Goal: Information Seeking & Learning: Find specific fact

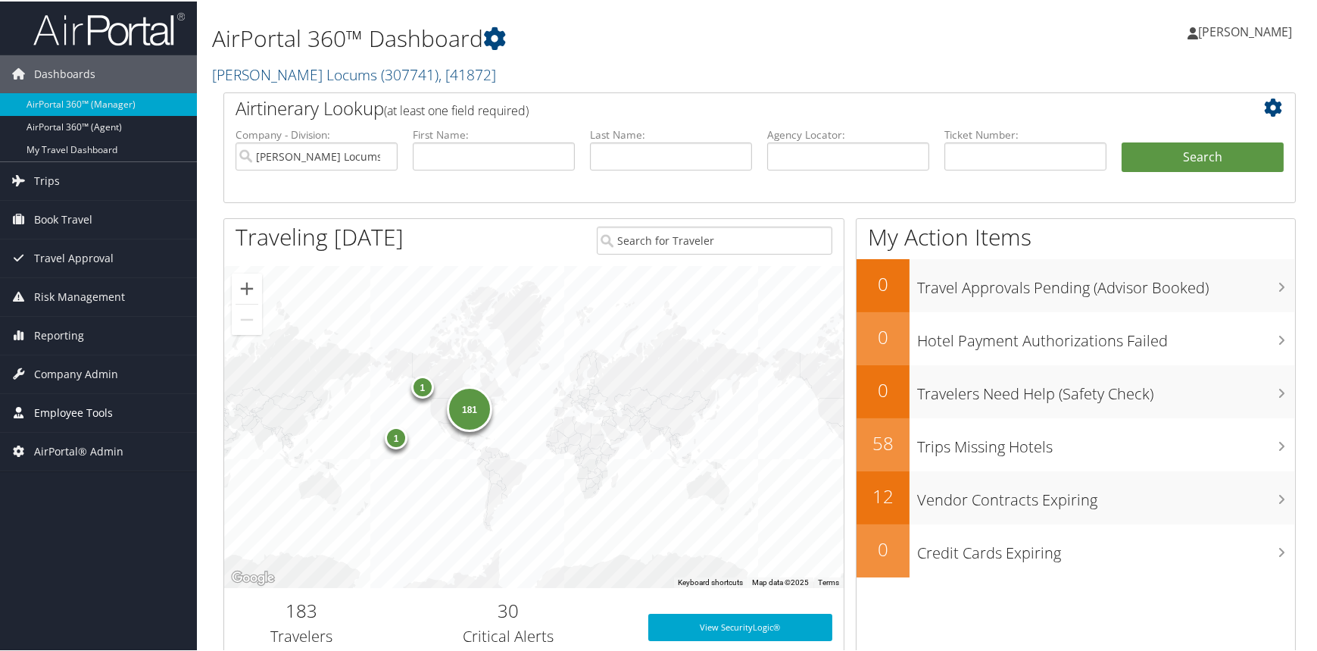
click at [65, 404] on span "Employee Tools" at bounding box center [73, 411] width 79 height 38
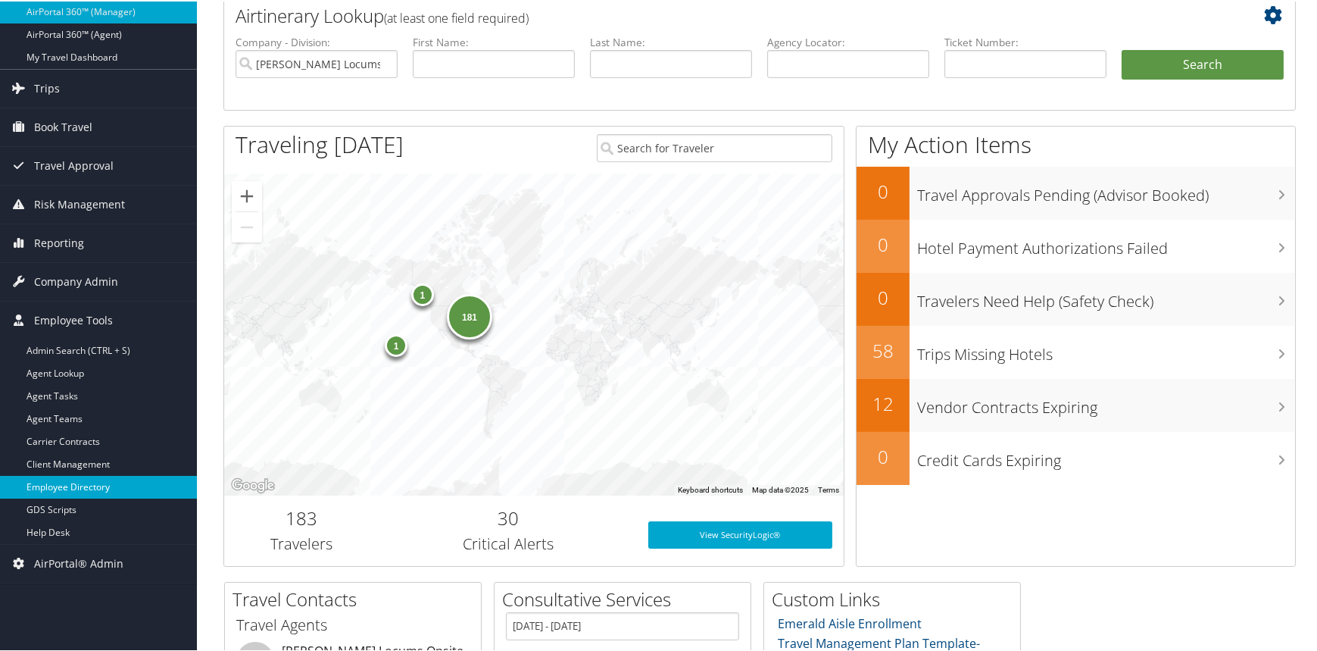
scroll to position [227, 0]
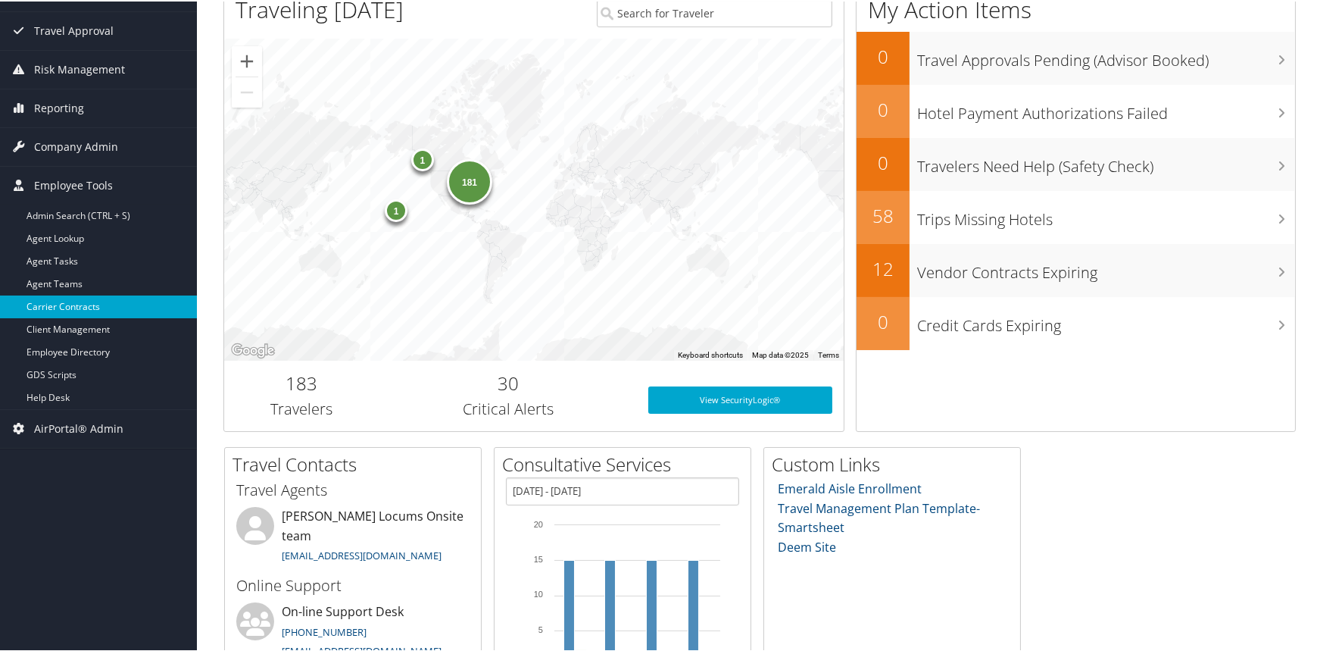
click at [86, 295] on link "Carrier Contracts" at bounding box center [98, 305] width 197 height 23
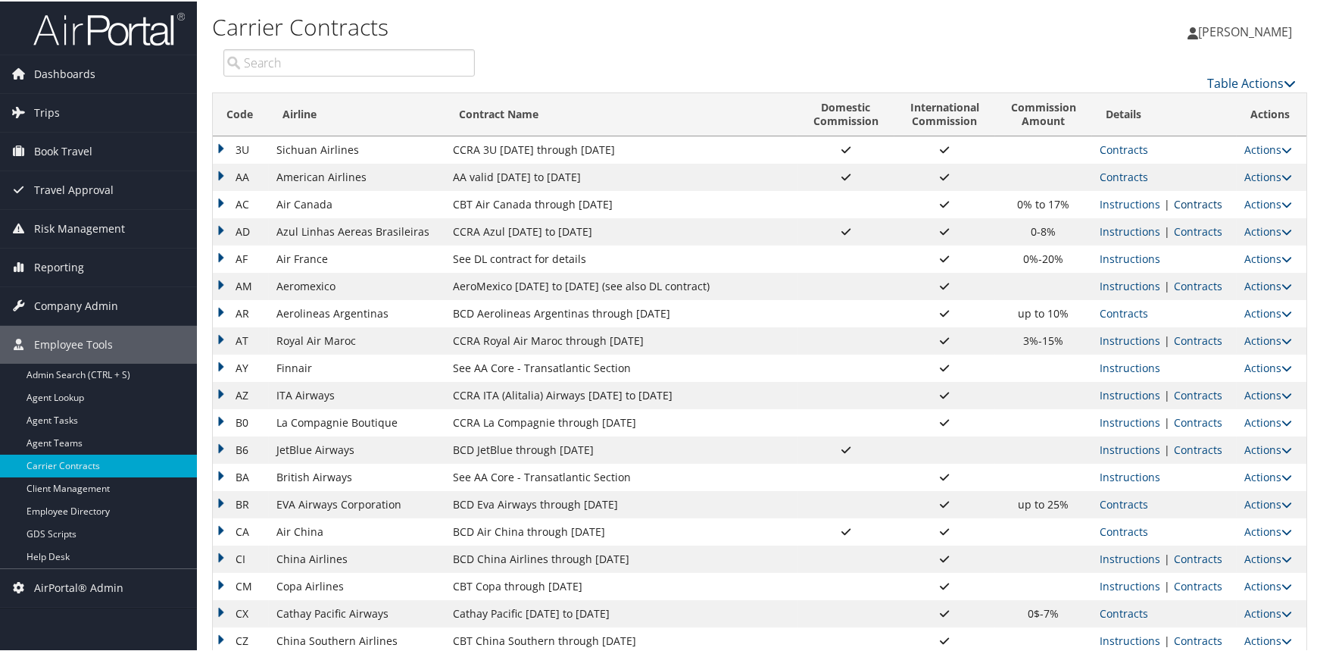
click at [1188, 201] on link "Contracts" at bounding box center [1198, 202] width 48 height 14
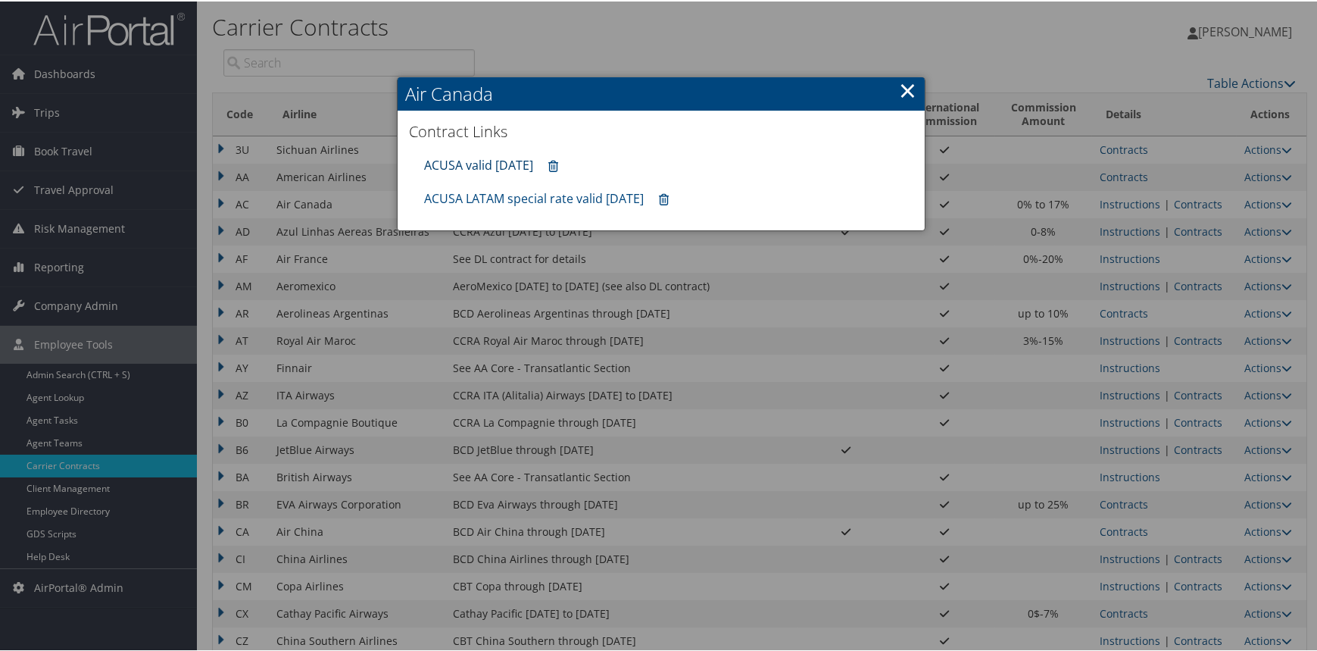
click at [490, 164] on link "ACUSA valid [DATE]" at bounding box center [478, 163] width 109 height 17
click at [899, 86] on link "×" at bounding box center [907, 88] width 17 height 30
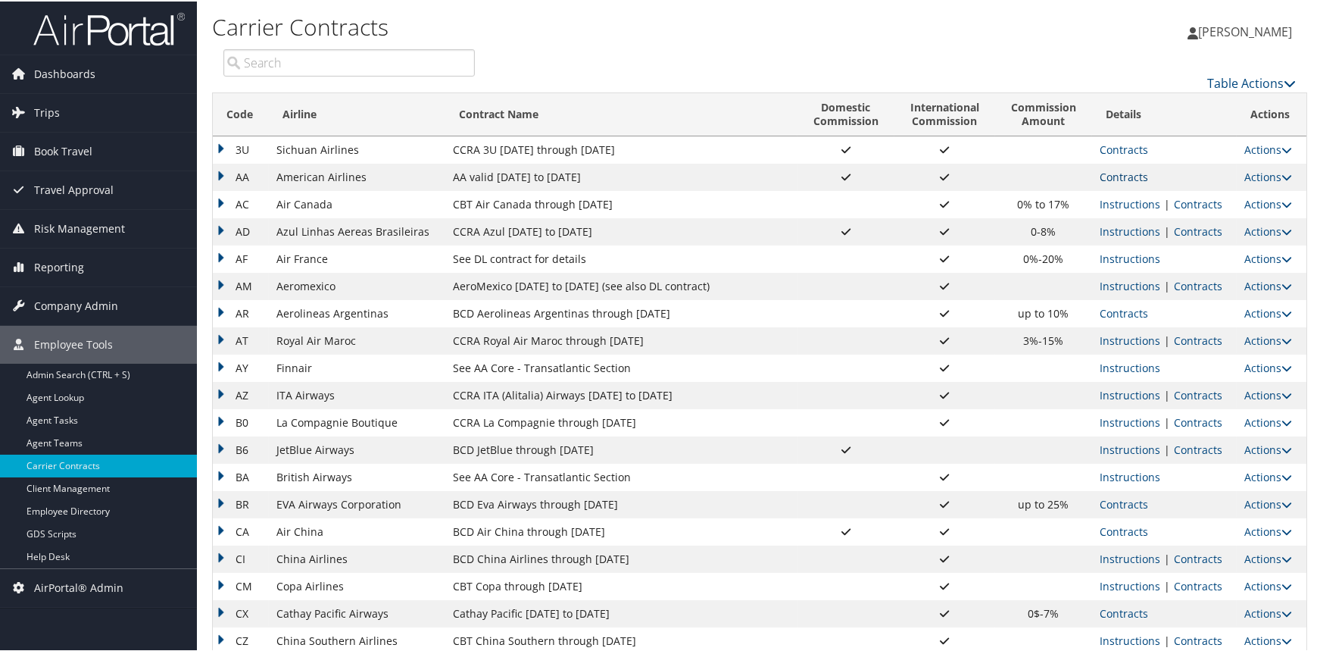
click at [1109, 169] on link "Contracts" at bounding box center [1124, 175] width 48 height 14
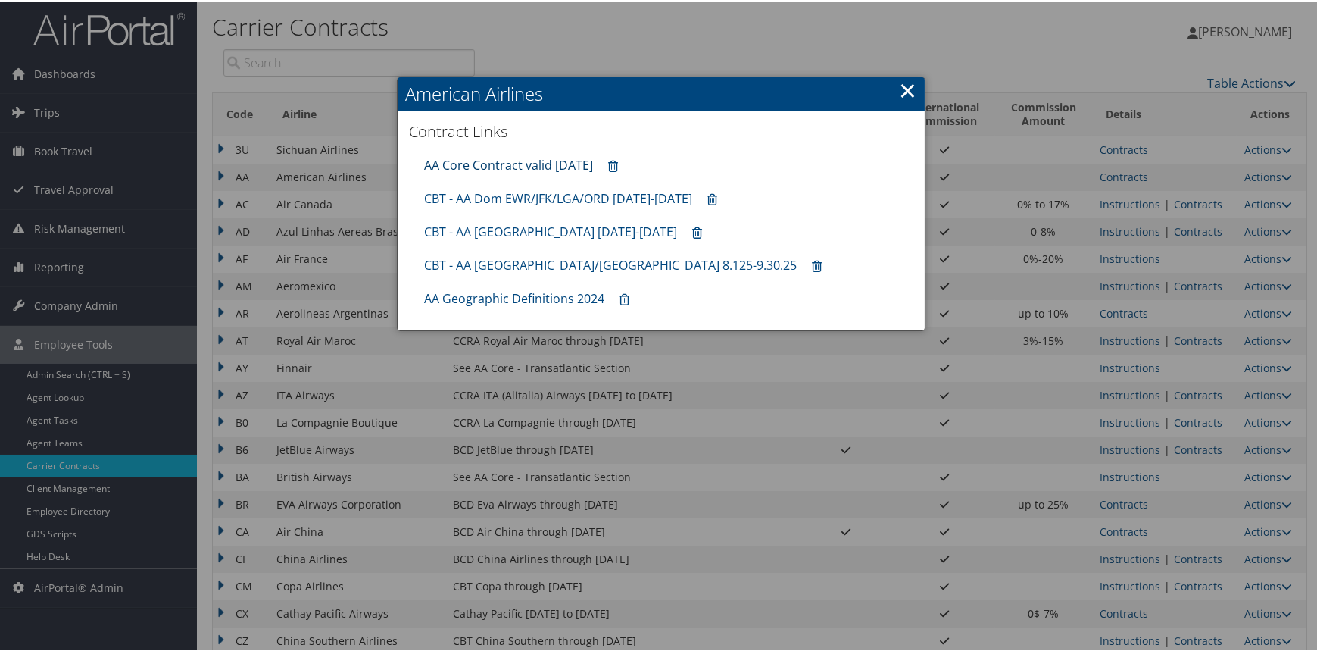
click at [559, 158] on link "AA Core Contract valid 30jun26" at bounding box center [508, 163] width 169 height 17
click at [54, 551] on div at bounding box center [661, 325] width 1322 height 651
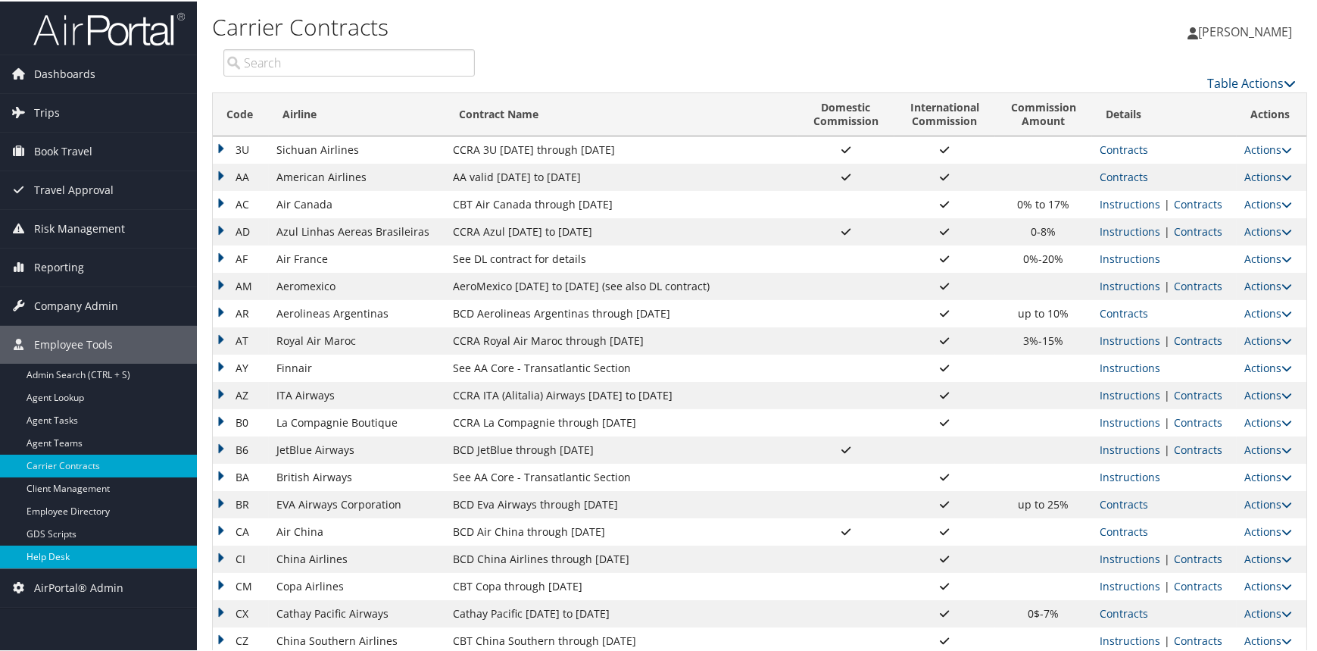
click at [52, 554] on link "Help Desk" at bounding box center [98, 555] width 197 height 23
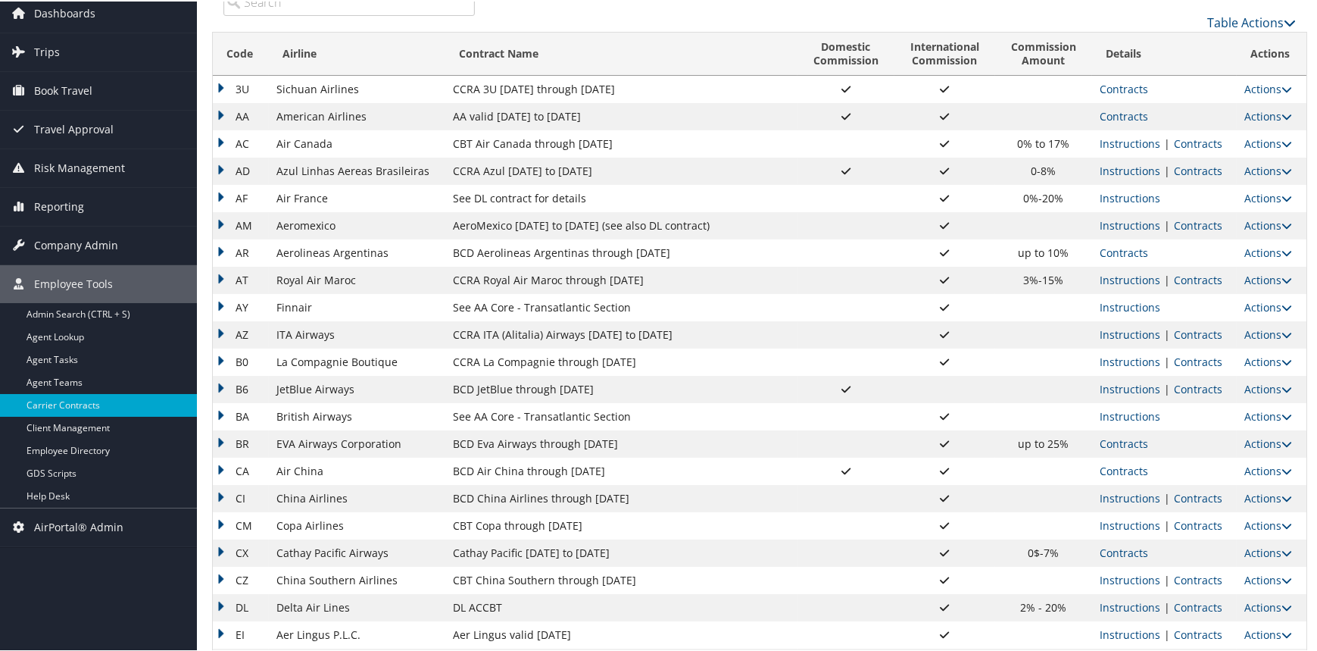
scroll to position [151, 0]
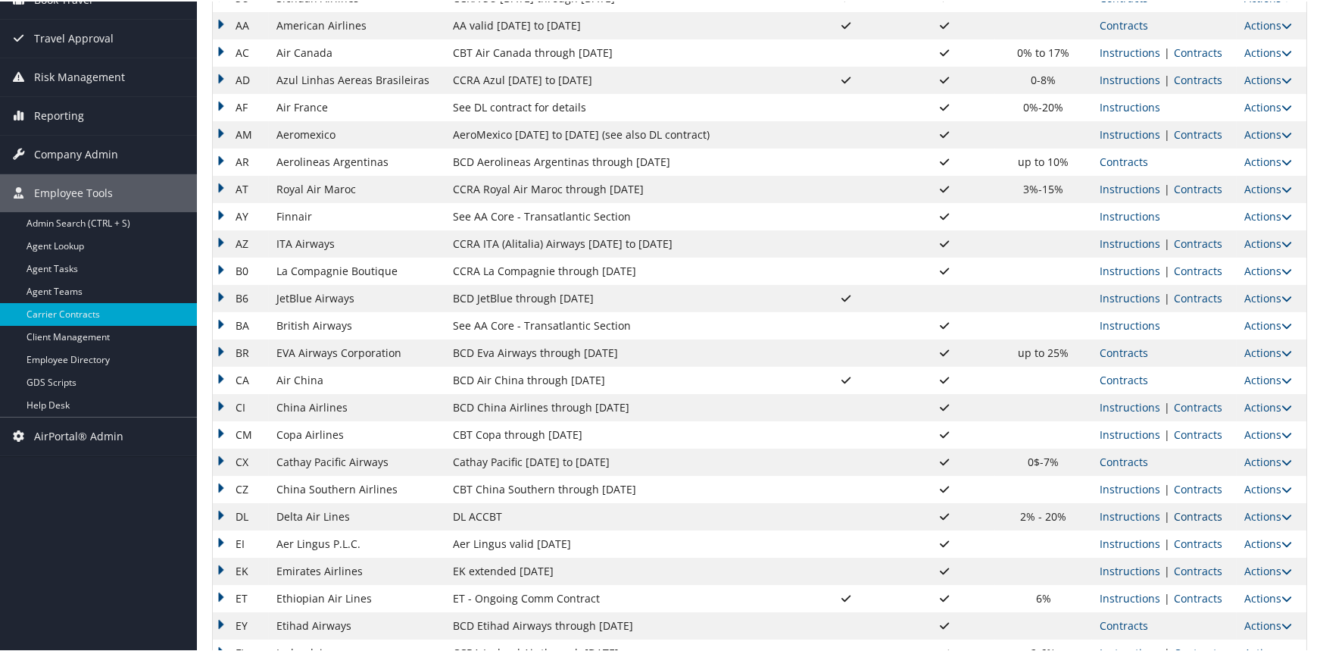
click at [1174, 508] on link "Contracts" at bounding box center [1198, 514] width 48 height 14
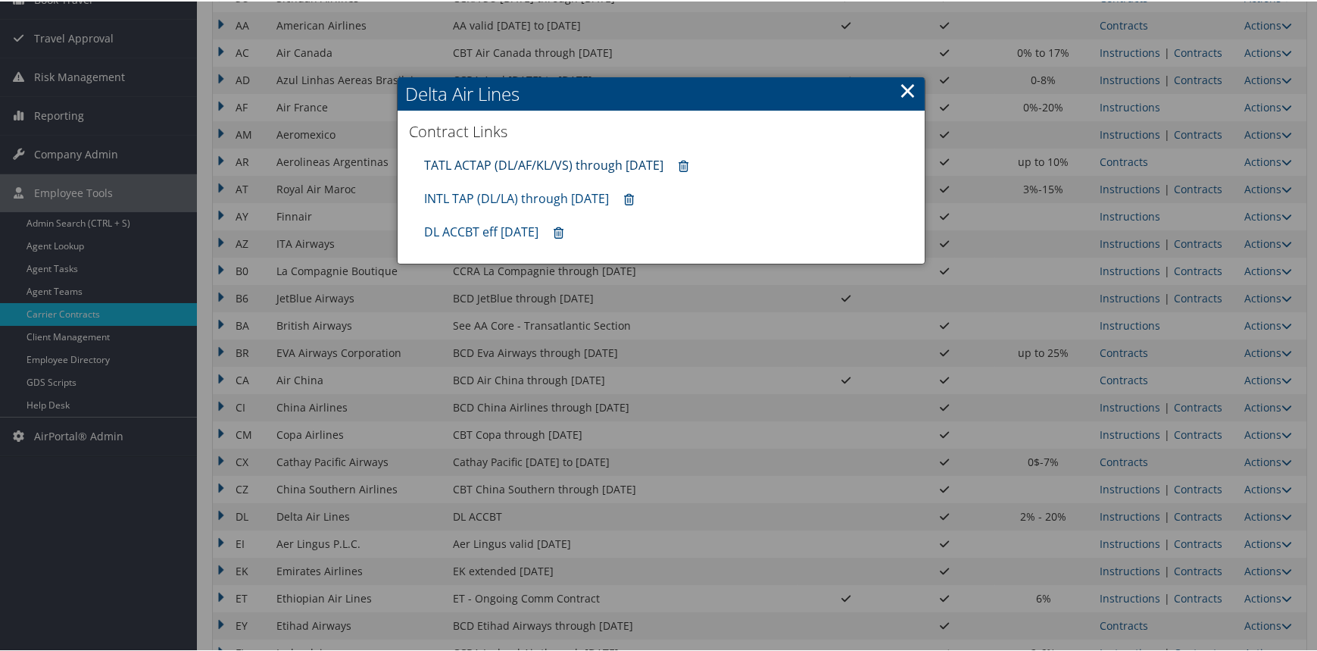
click at [529, 167] on link "TATL ACTAP (DL/AF/KL/VS) through 06.30.26" at bounding box center [543, 163] width 239 height 17
click at [504, 186] on div "INTL TAP (DL/LA) through 1.31.26" at bounding box center [661, 196] width 489 height 33
click at [504, 191] on link "INTL TAP (DL/LA) through 1.31.26" at bounding box center [516, 197] width 185 height 17
click at [476, 229] on link "DL ACCBT eff Aug 2025" at bounding box center [481, 230] width 114 height 17
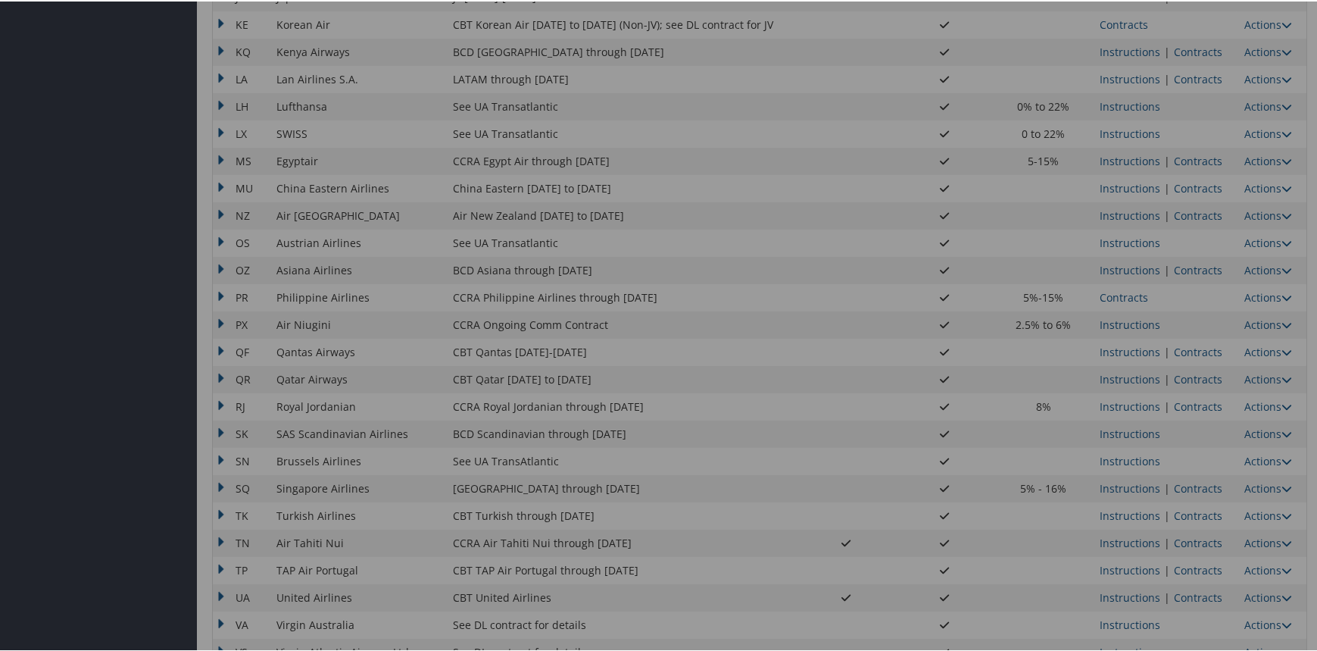
scroll to position [1091, 0]
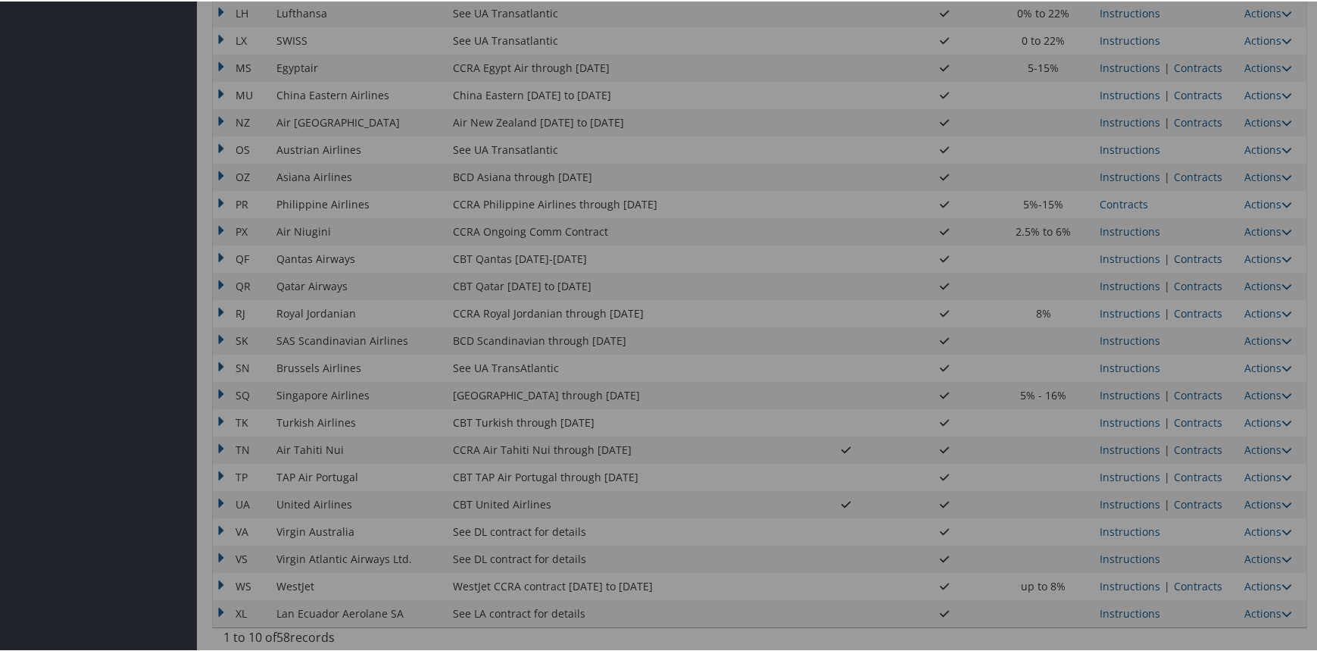
click at [1197, 497] on div at bounding box center [661, 325] width 1322 height 651
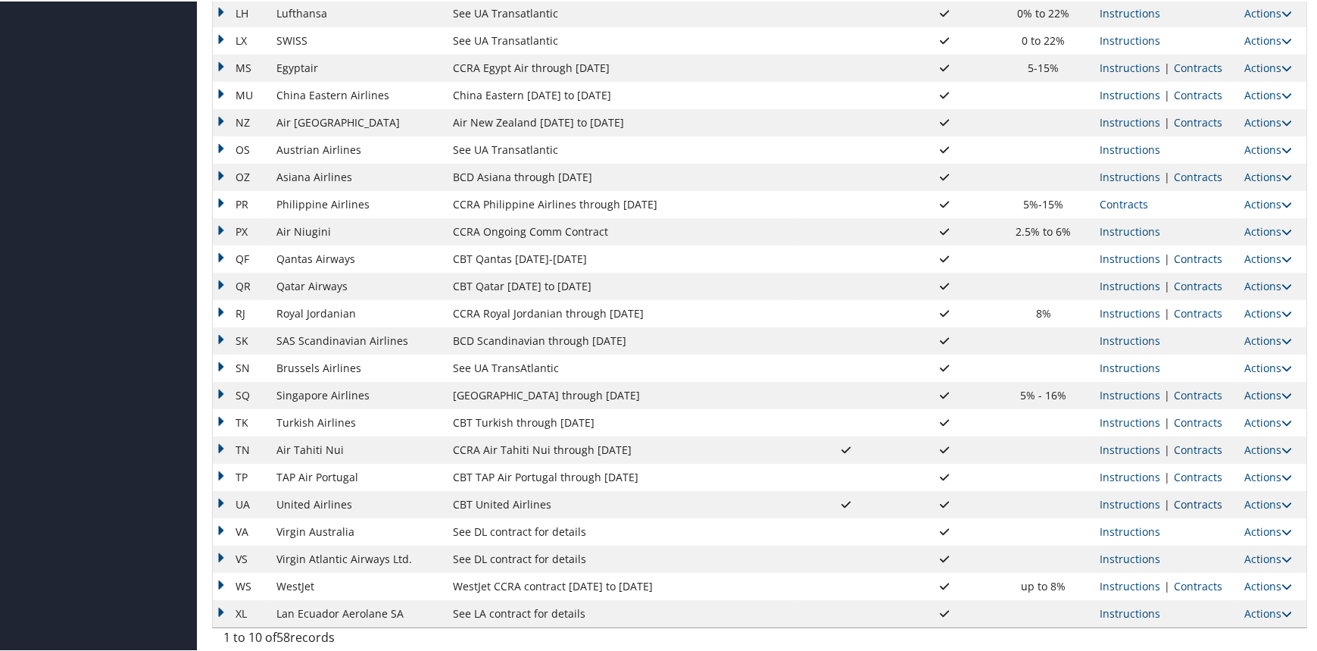
click at [1193, 499] on link "Contracts" at bounding box center [1198, 502] width 48 height 14
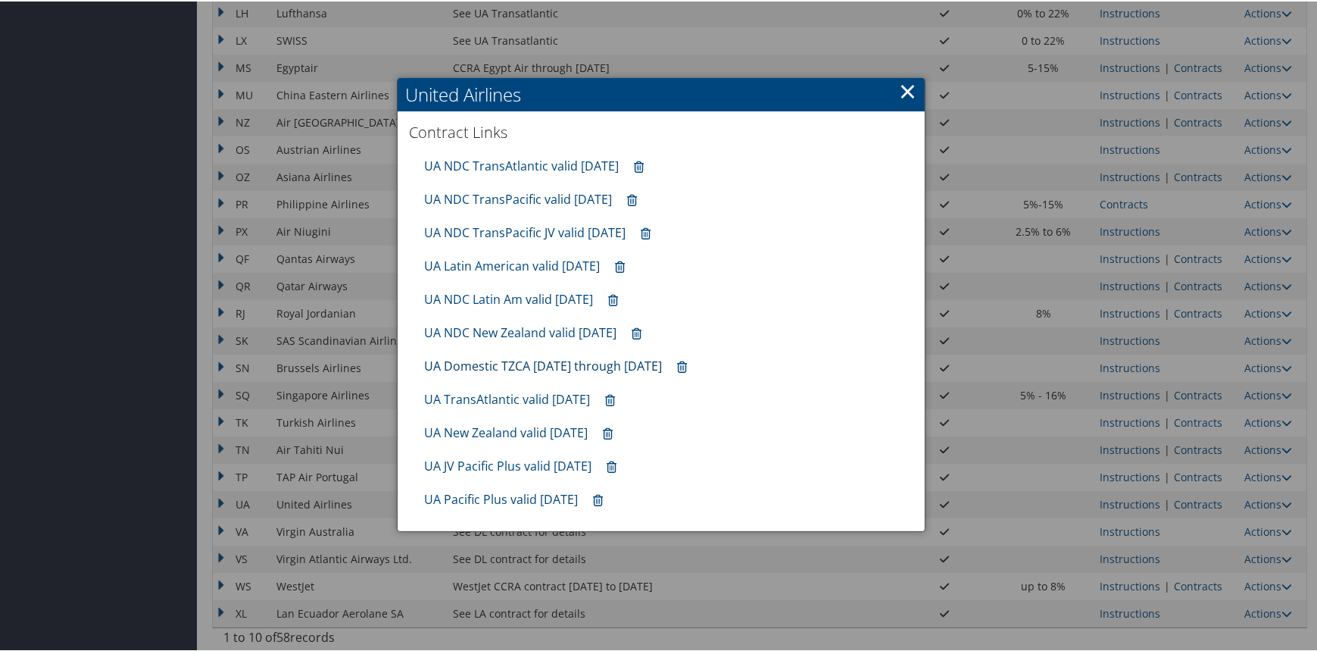
click at [485, 360] on link "UA Domestic TZCA 7.1.25 through 9.30.25" at bounding box center [543, 364] width 238 height 17
click at [901, 88] on link "×" at bounding box center [907, 89] width 17 height 30
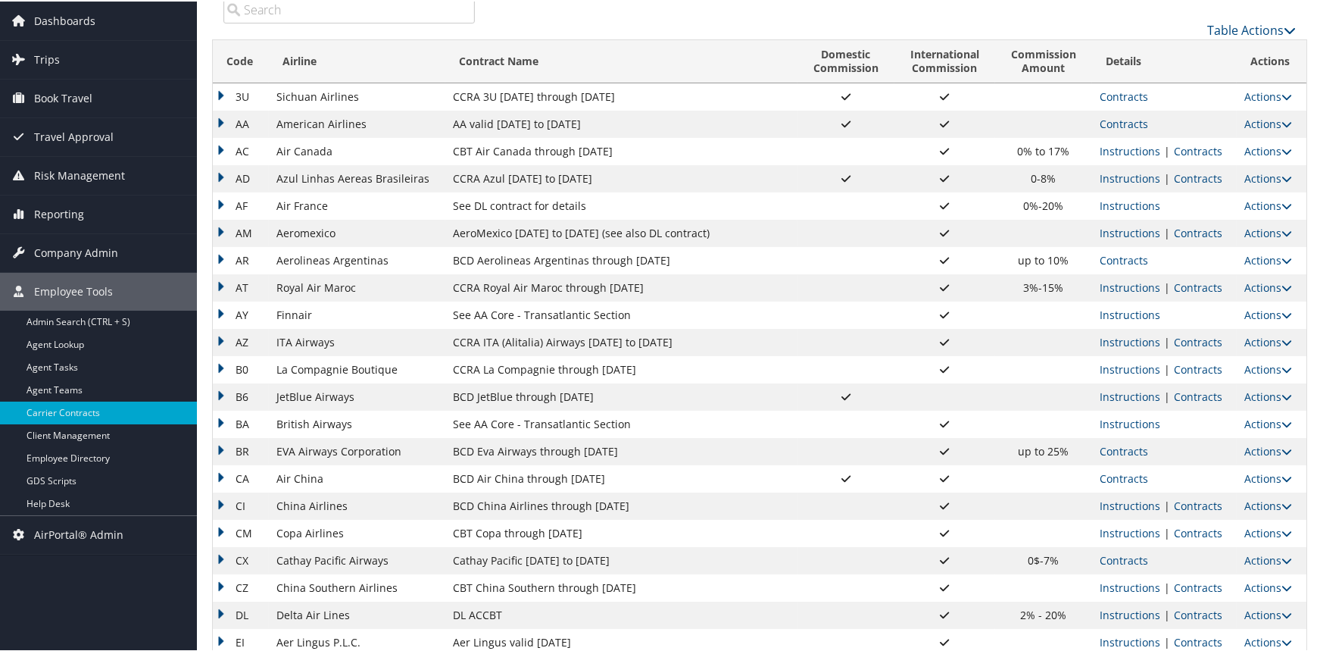
scroll to position [76, 0]
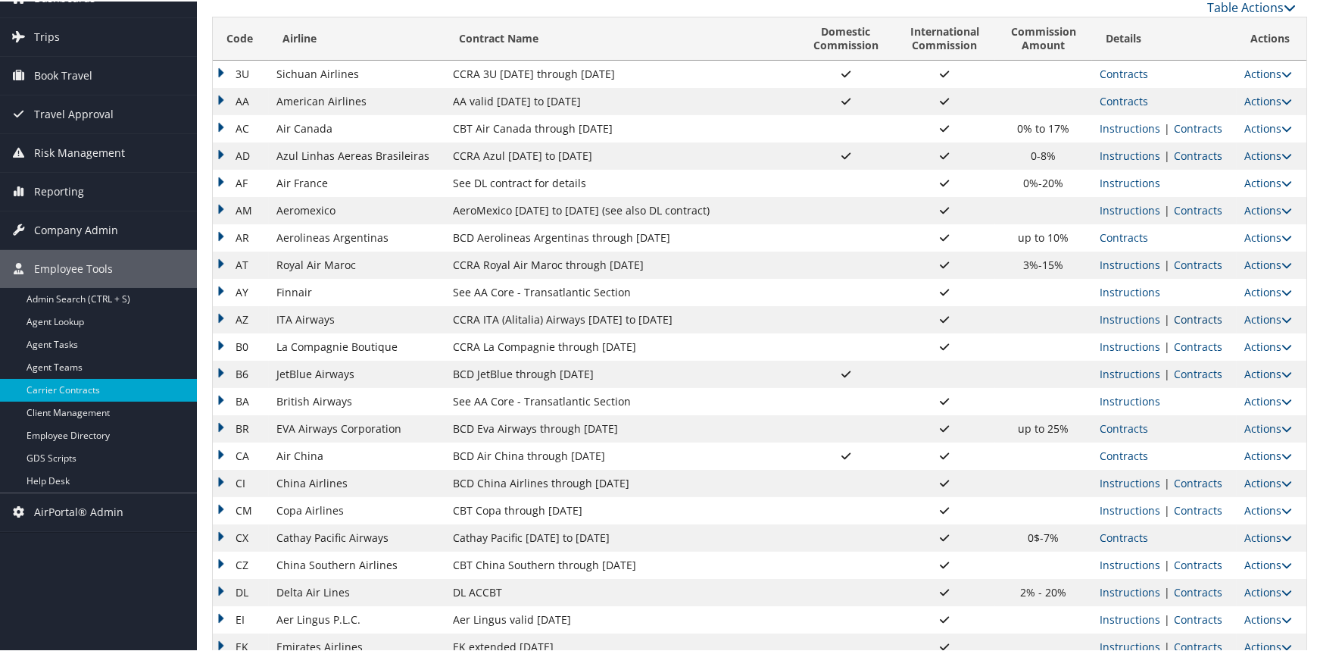
click at [1182, 316] on link "Contracts" at bounding box center [1198, 318] width 48 height 14
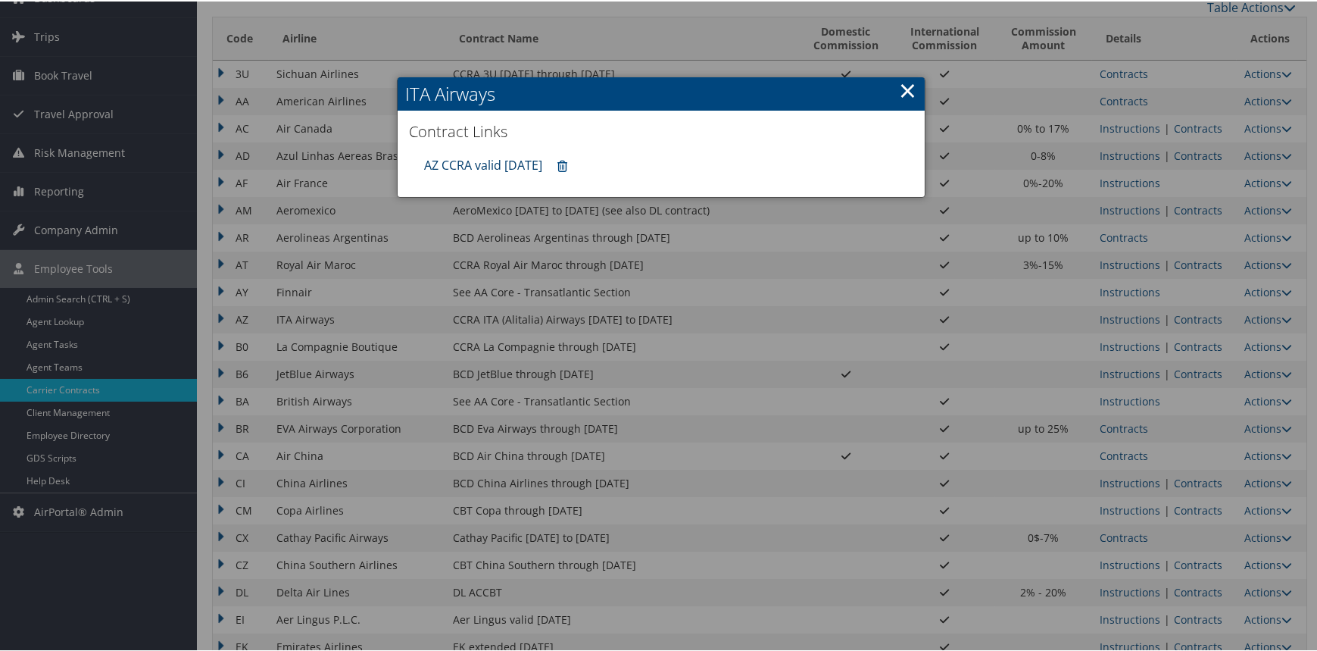
click at [487, 158] on link "AZ CCRA valid 31dec25" at bounding box center [483, 163] width 118 height 17
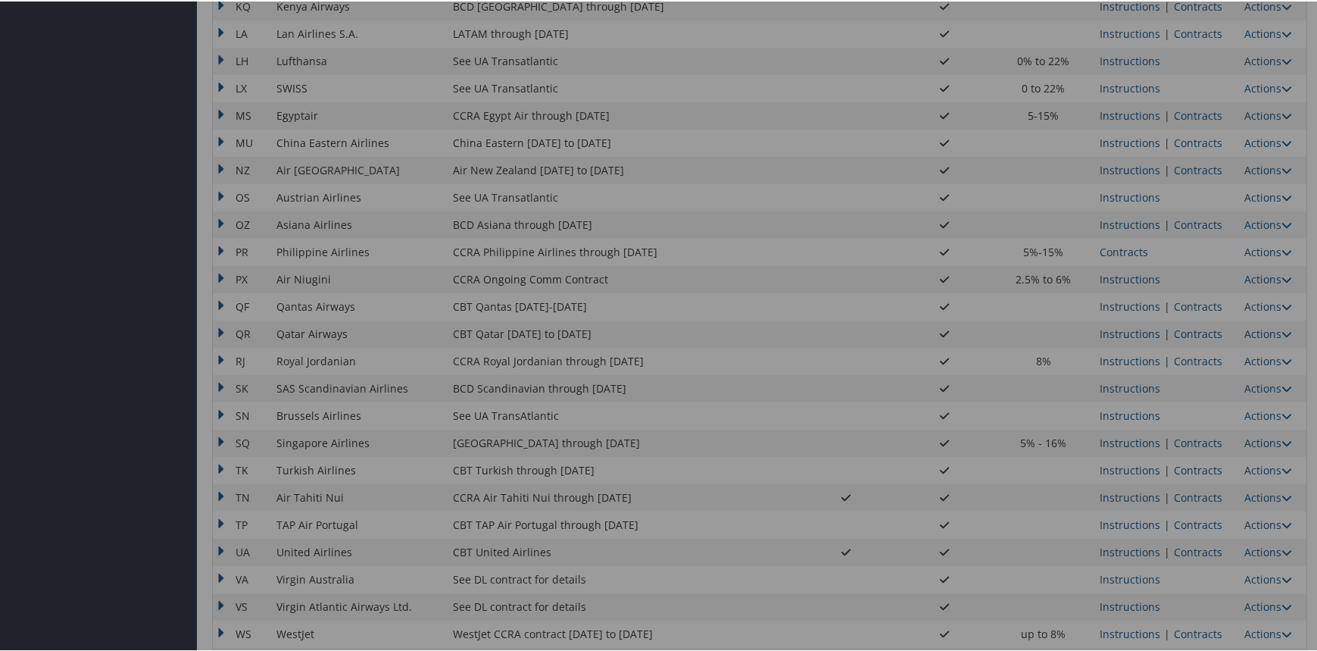
scroll to position [1091, 0]
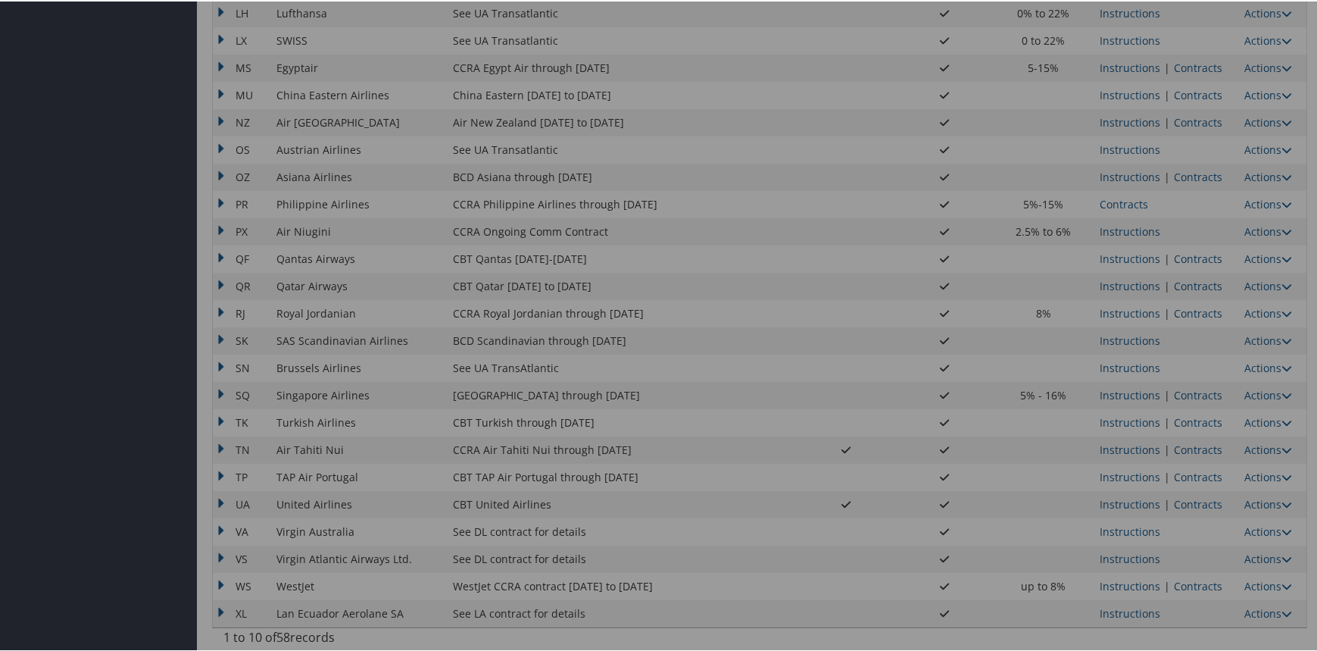
click at [1182, 494] on div at bounding box center [661, 325] width 1322 height 651
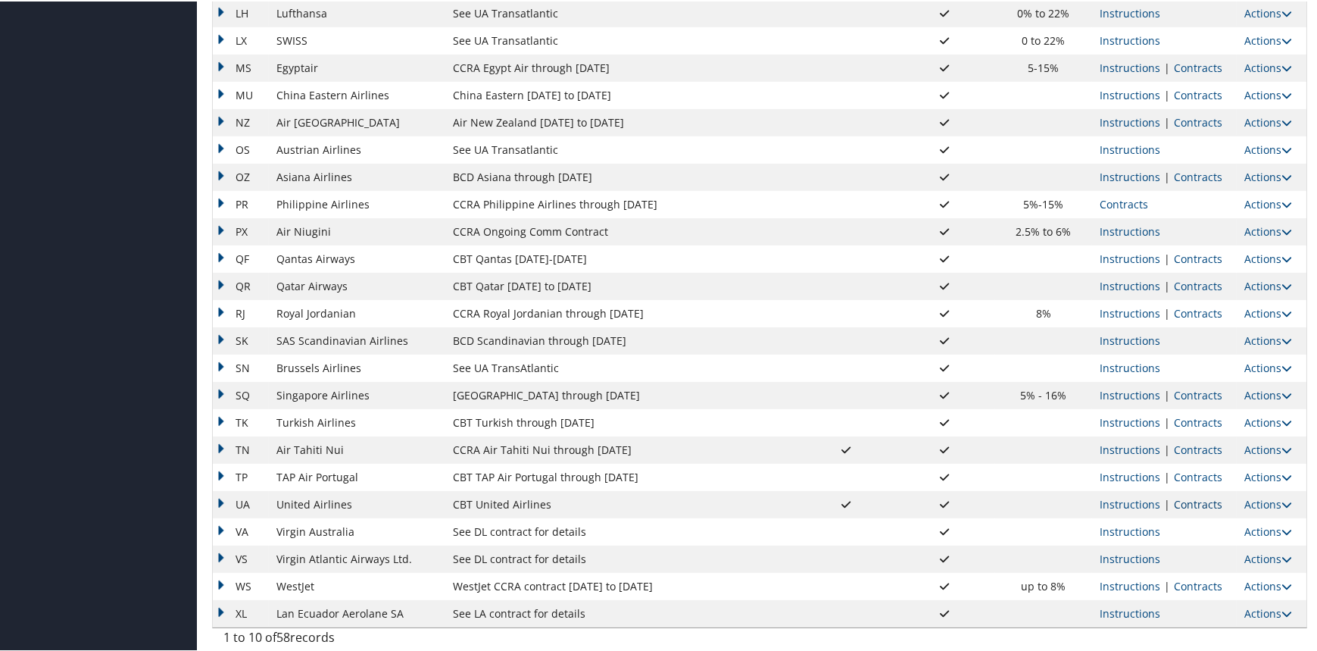
click at [1184, 498] on link "Contracts" at bounding box center [1198, 502] width 48 height 14
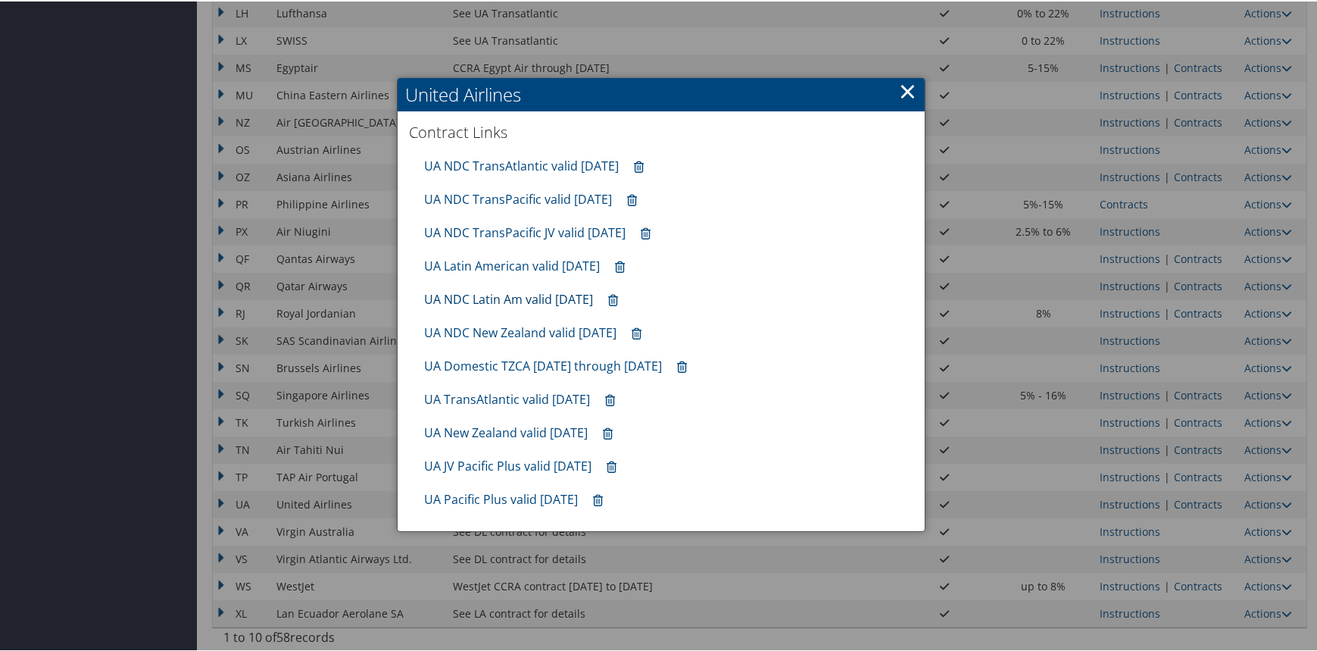
click at [525, 290] on link "UA NDC Latin Am valid 30sep25" at bounding box center [508, 297] width 169 height 17
click at [526, 389] on link "UA TransAtlantic valid Sep2025" at bounding box center [507, 397] width 166 height 17
click at [501, 464] on link "UA JV Pacific Plus valid Sep2025" at bounding box center [507, 464] width 167 height 17
click at [507, 431] on link "UA New Zealand valid Sep2025" at bounding box center [506, 431] width 164 height 17
click at [498, 292] on link "UA NDC Latin Am valid 30sep25" at bounding box center [508, 297] width 169 height 17
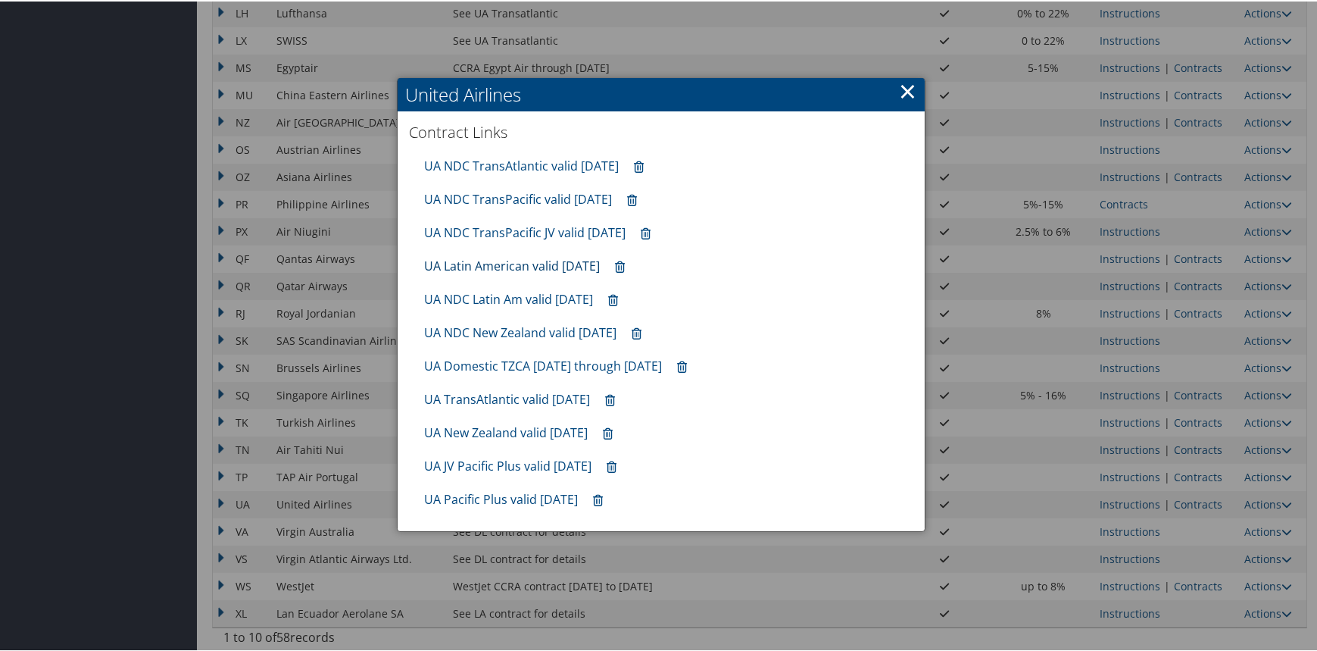
click at [495, 267] on link "UA Latin American valid Sep2025" at bounding box center [512, 264] width 176 height 17
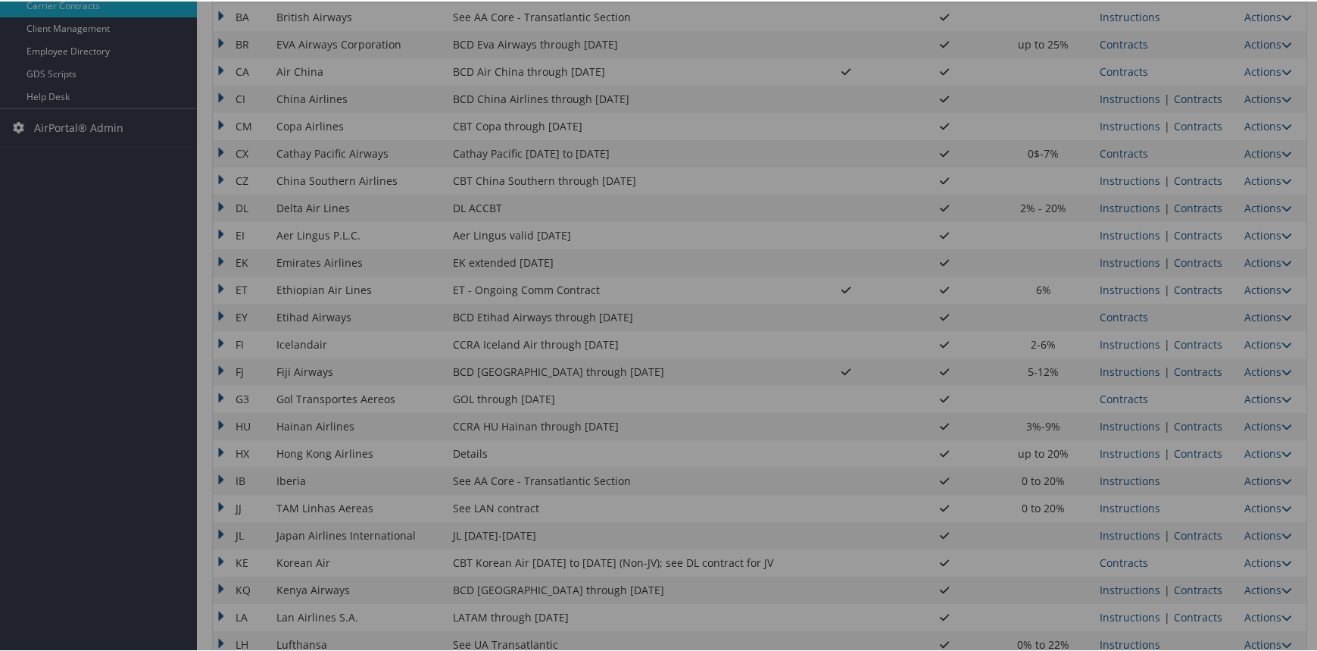
scroll to position [333, 0]
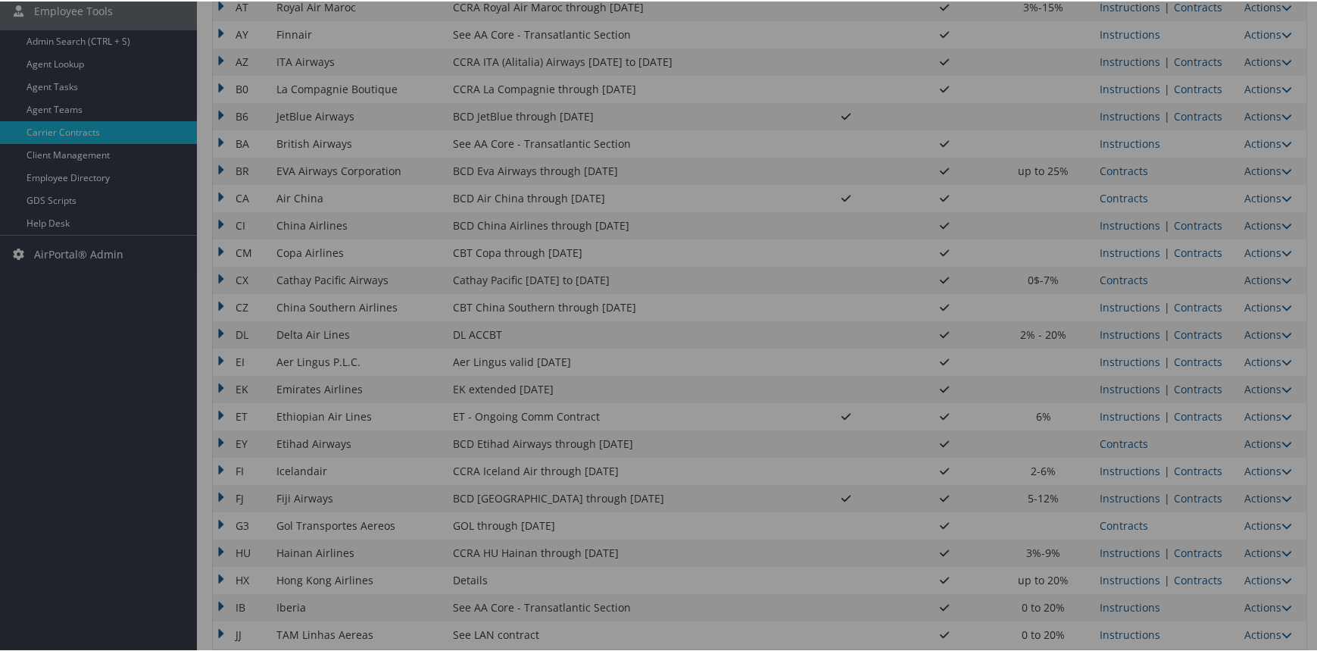
click at [1134, 273] on div at bounding box center [661, 325] width 1322 height 651
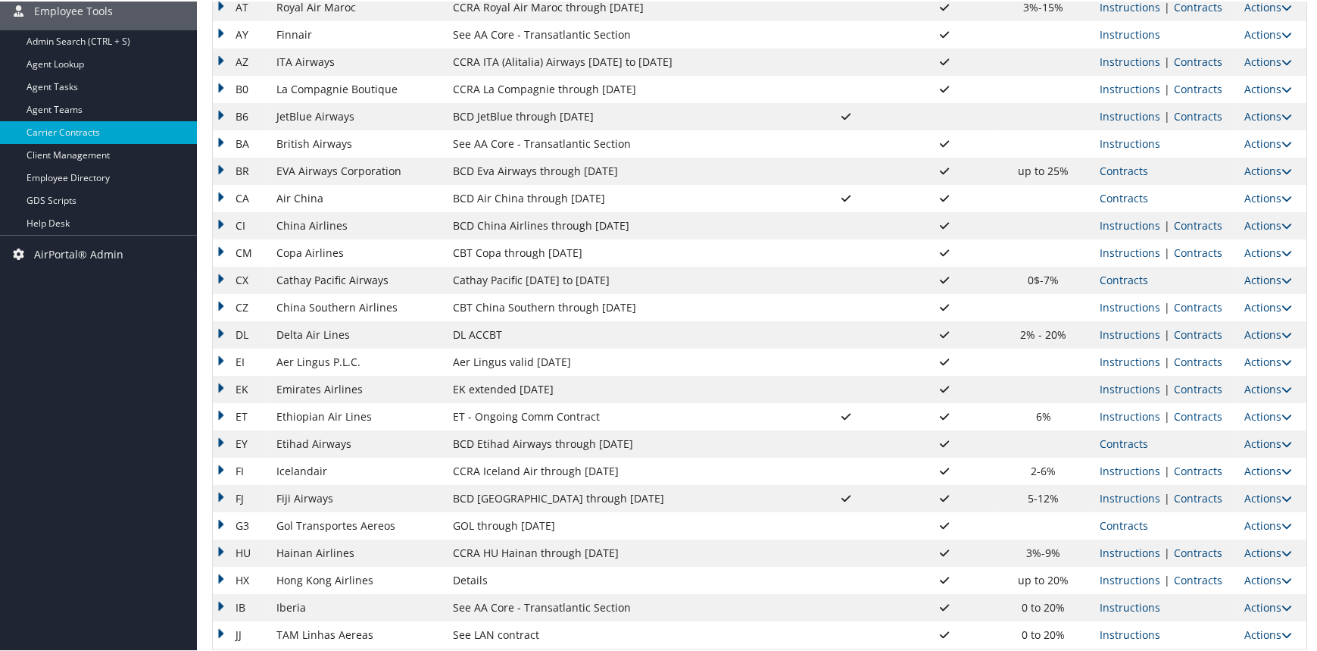
click at [1114, 274] on link "Contracts" at bounding box center [1124, 278] width 48 height 14
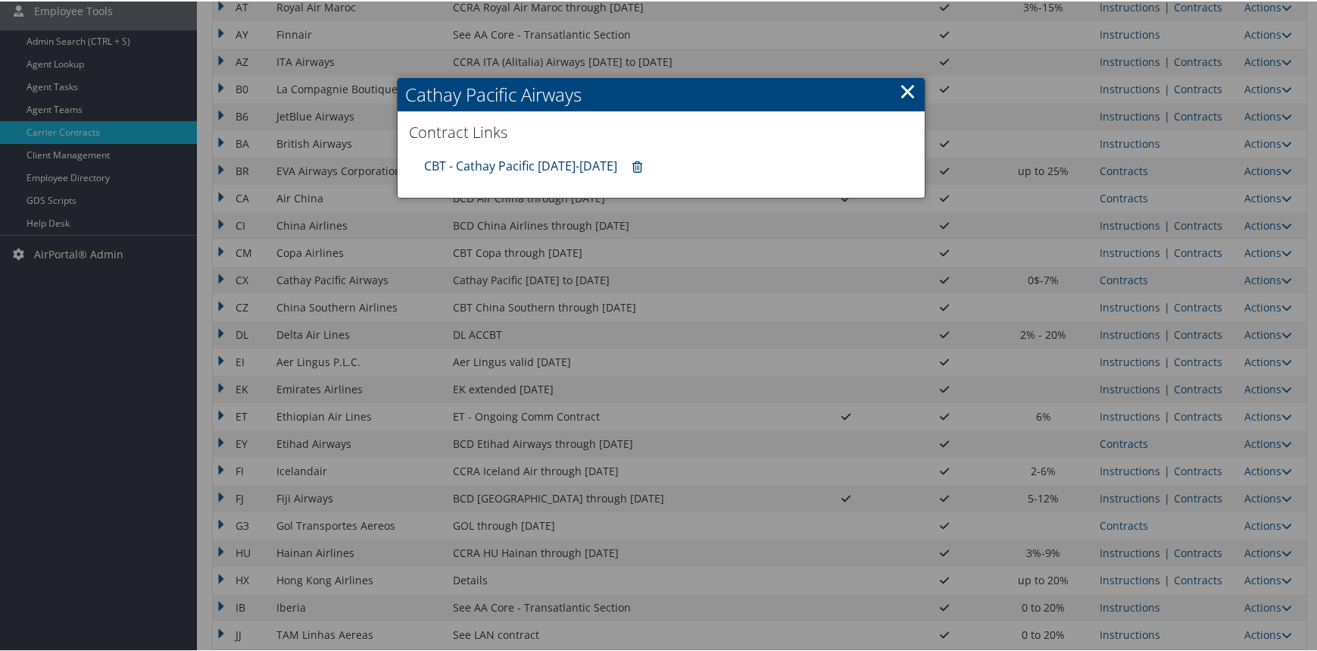
click at [551, 156] on link "CBT - Cathay Pacific 8.1.25-12.31.25" at bounding box center [520, 164] width 193 height 17
click at [901, 86] on link "×" at bounding box center [907, 89] width 17 height 30
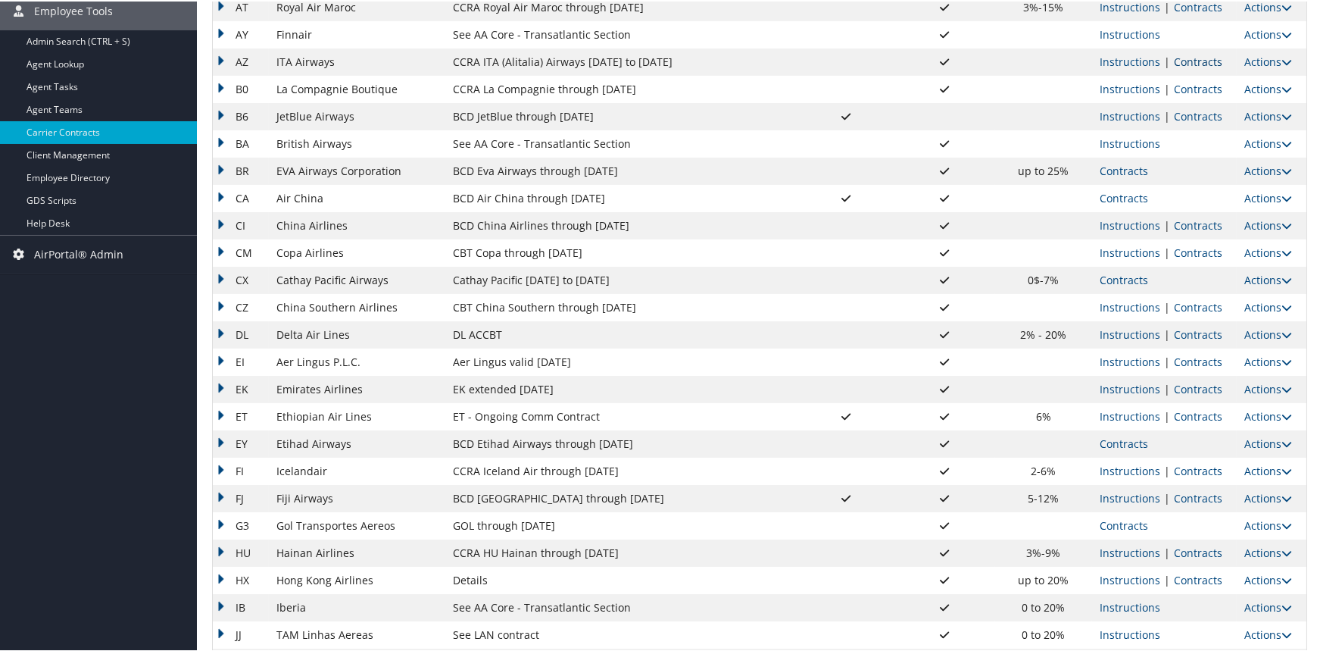
click at [1200, 55] on link "Contracts" at bounding box center [1198, 60] width 48 height 14
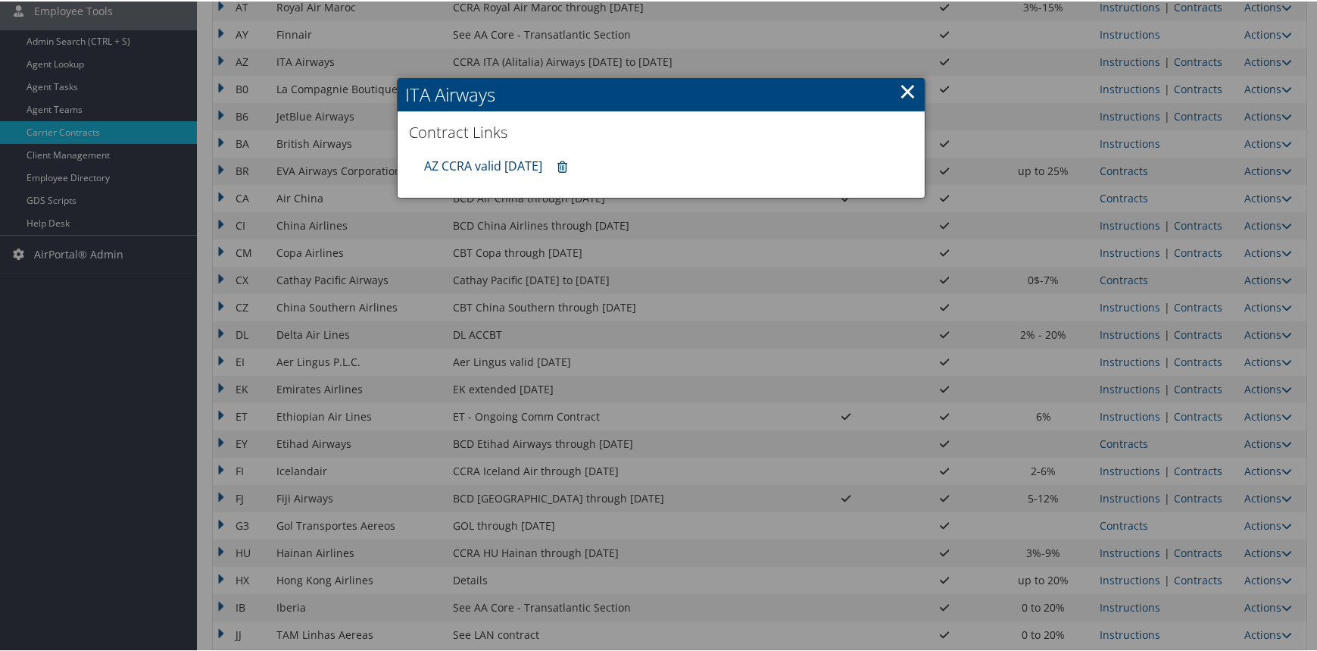
click at [501, 161] on link "AZ CCRA valid 31dec25" at bounding box center [483, 164] width 118 height 17
